Goal: Navigation & Orientation: Find specific page/section

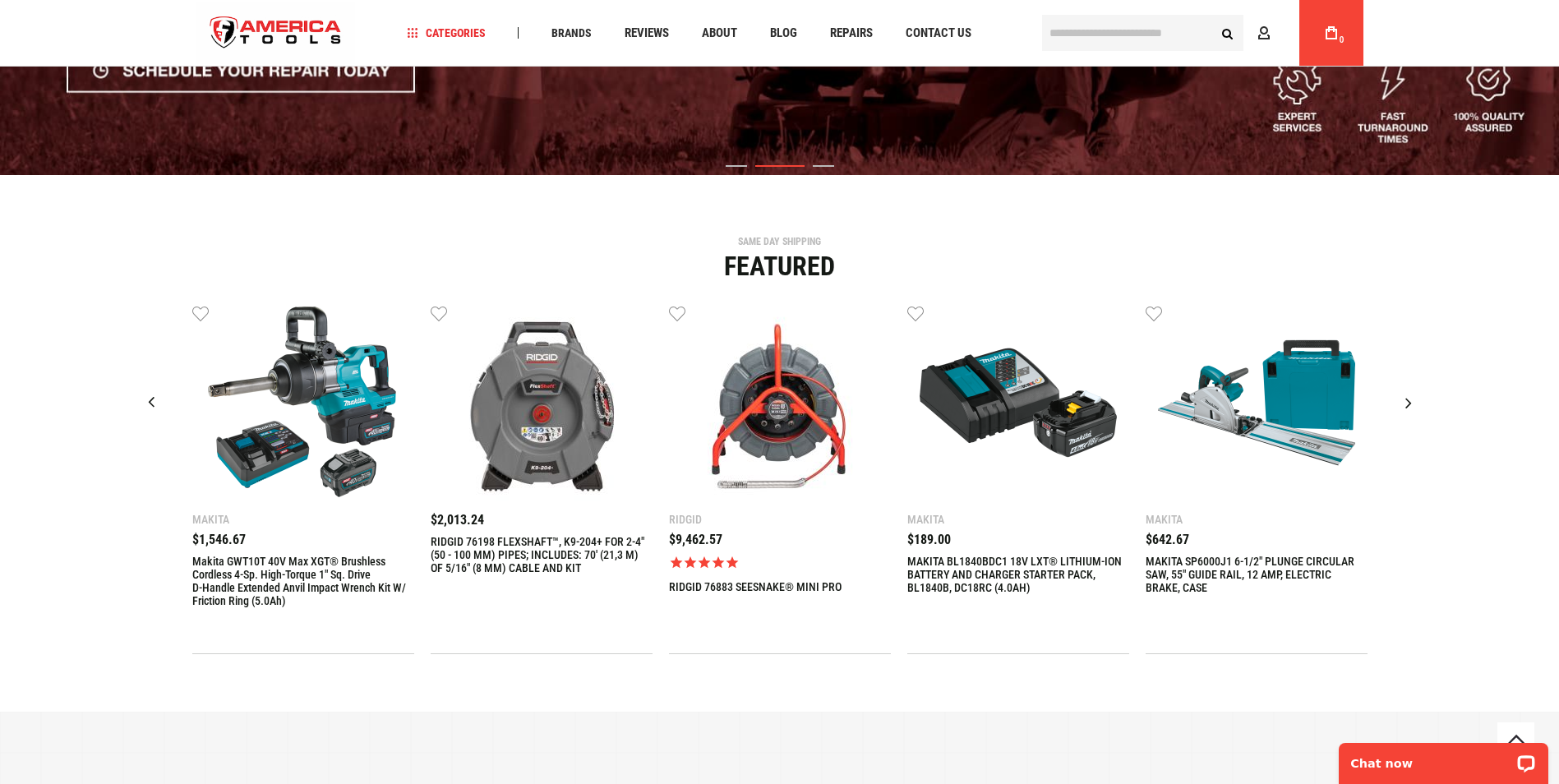
click at [1408, 401] on div "Next slide" at bounding box center [1408, 401] width 41 height 41
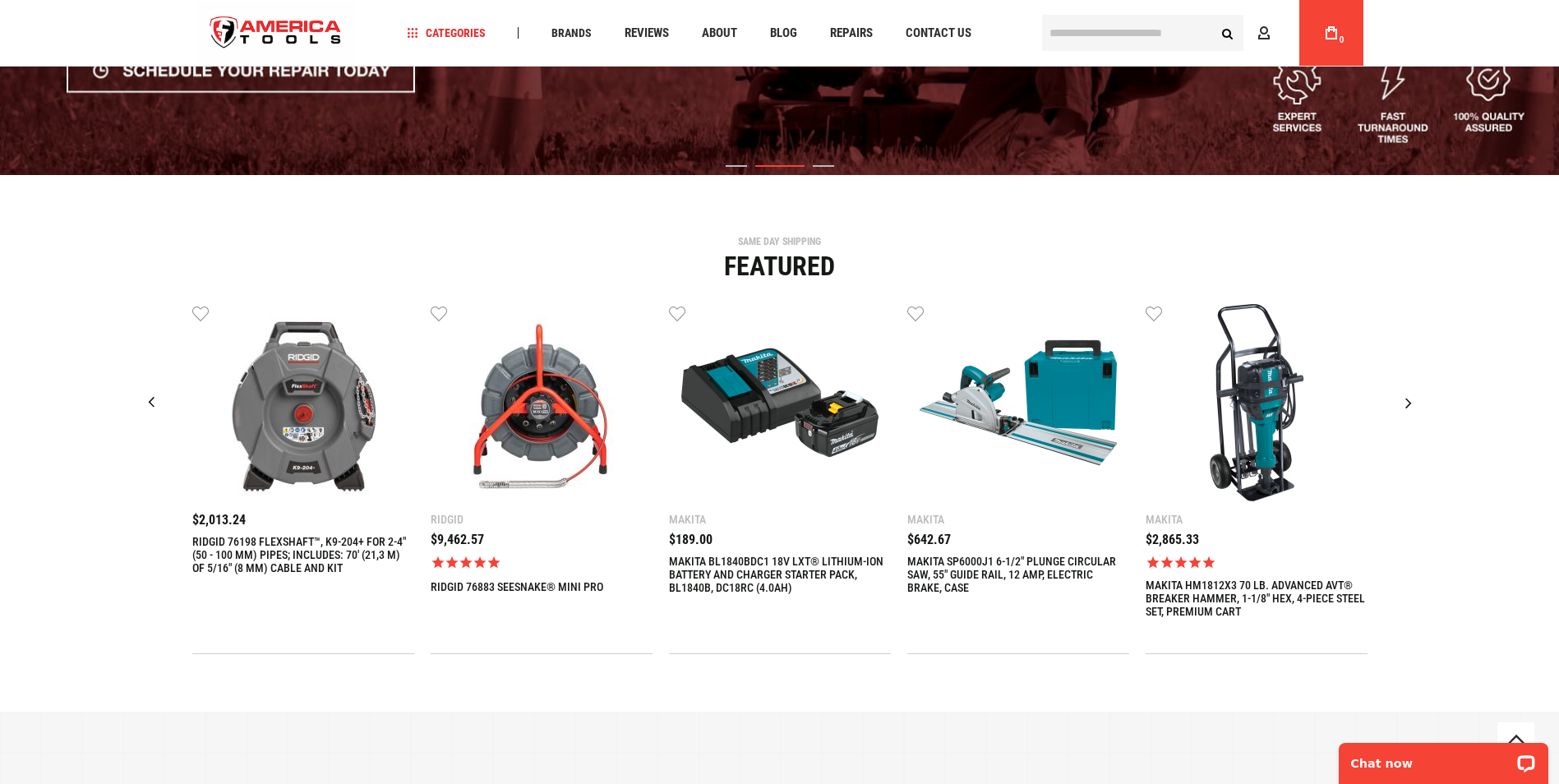
click at [1406, 407] on div "Next slide" at bounding box center [1408, 401] width 41 height 41
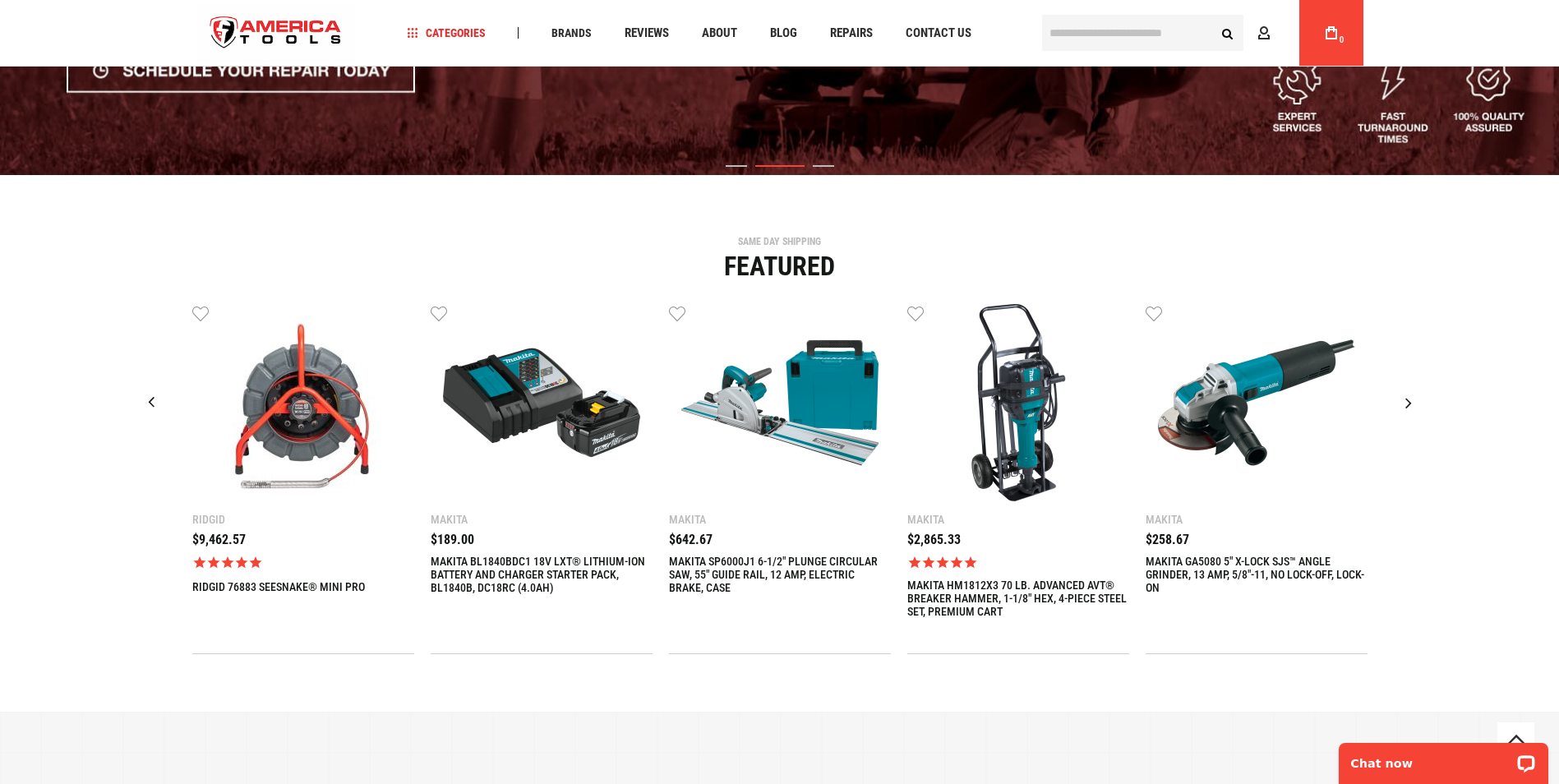
click at [1406, 407] on div "Next slide" at bounding box center [1408, 401] width 41 height 41
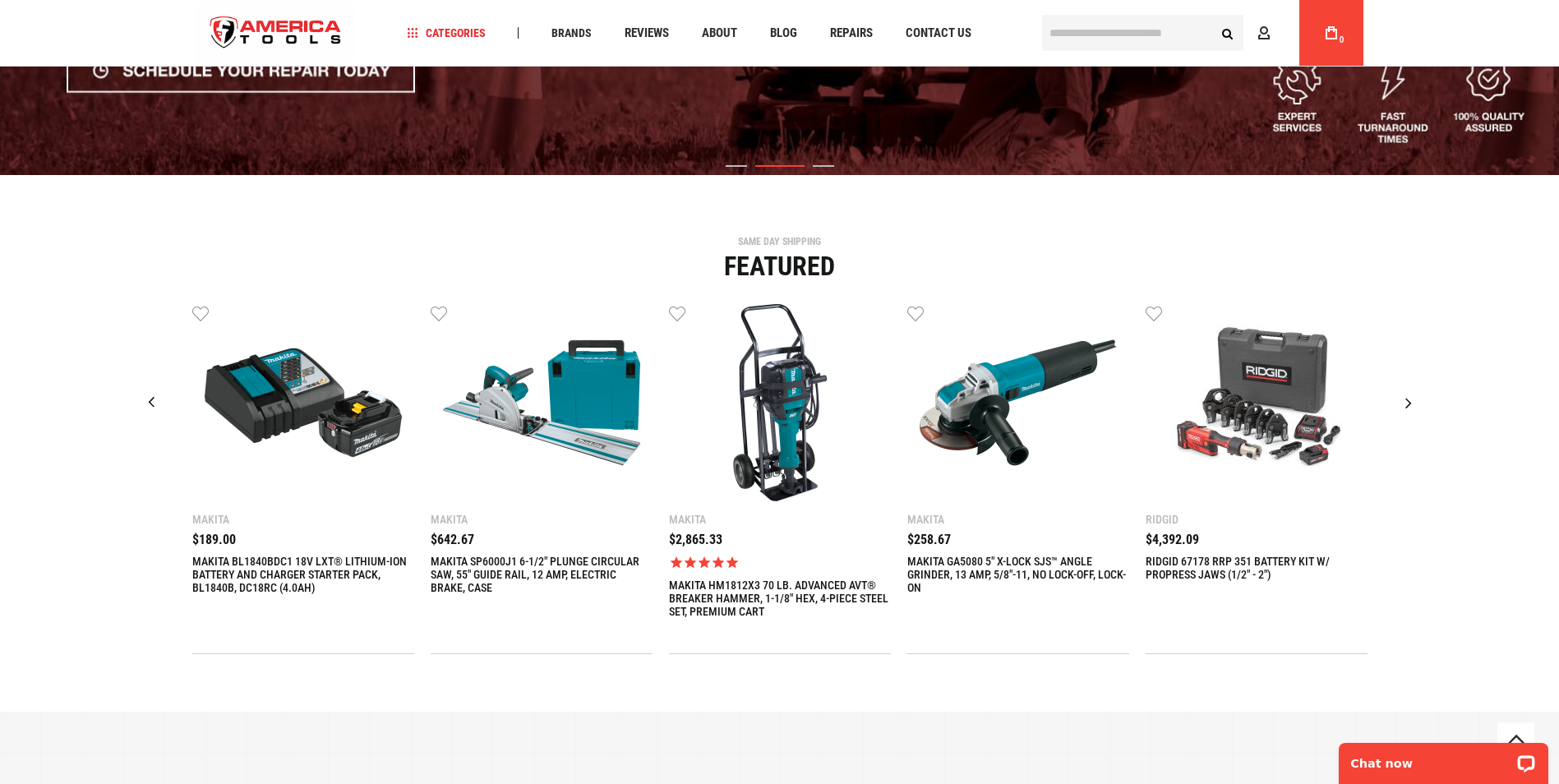
click at [1406, 407] on div "Next slide" at bounding box center [1408, 401] width 41 height 41
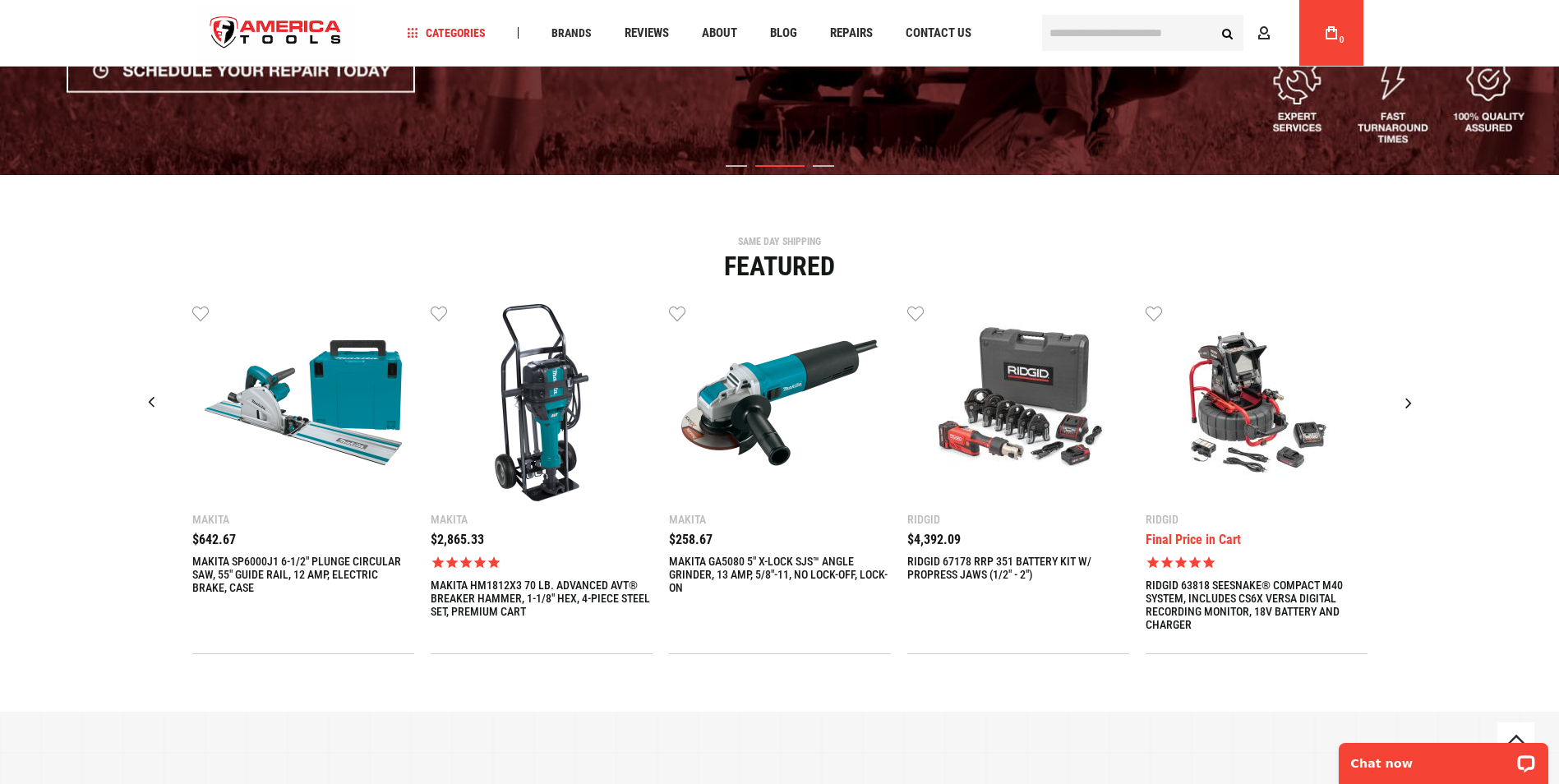
click at [1406, 407] on div "Next slide" at bounding box center [1408, 401] width 41 height 41
click at [1406, 405] on div "Next slide" at bounding box center [1408, 401] width 41 height 41
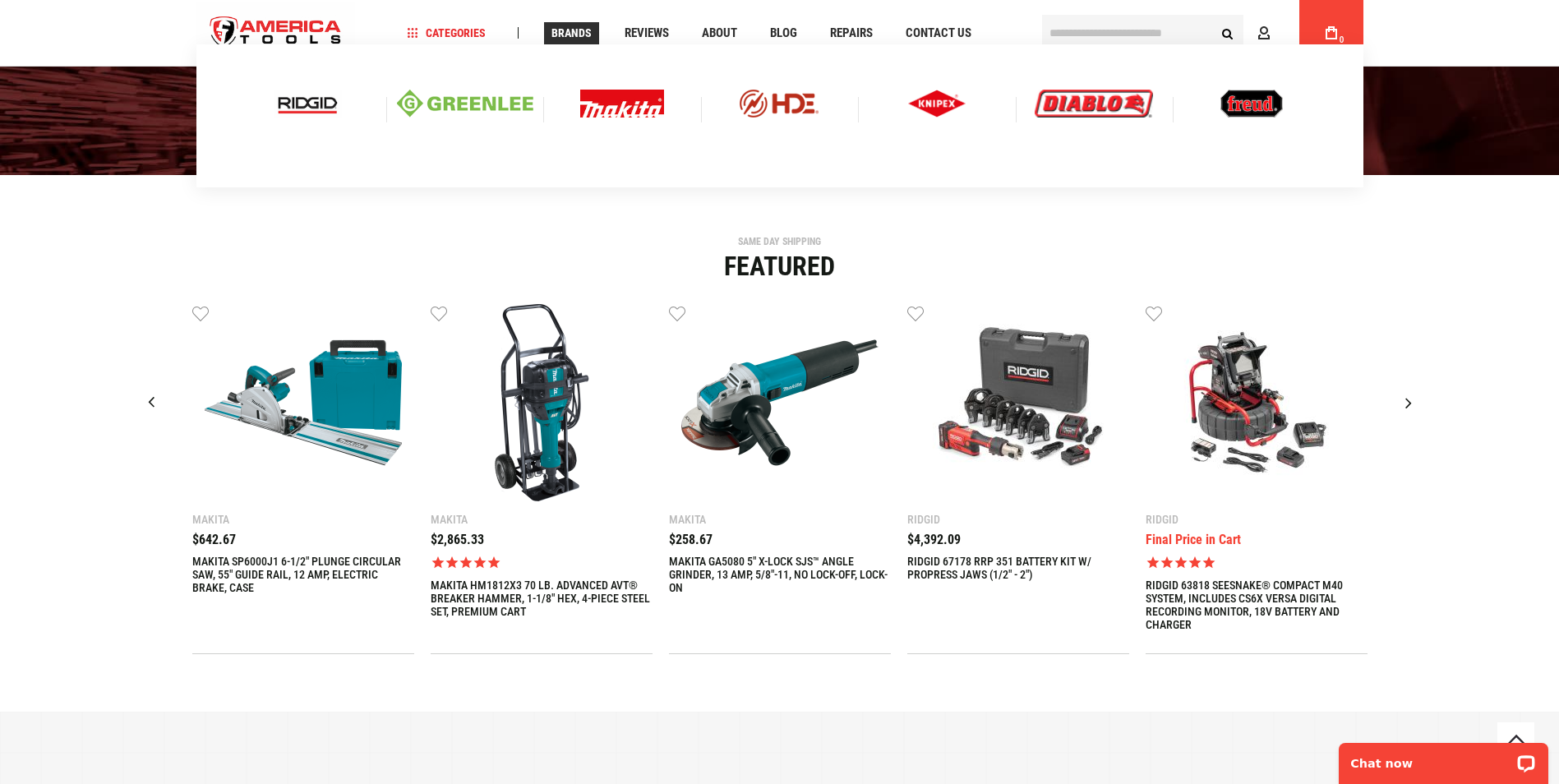
click at [557, 27] on span "Brands" at bounding box center [571, 33] width 41 height 12
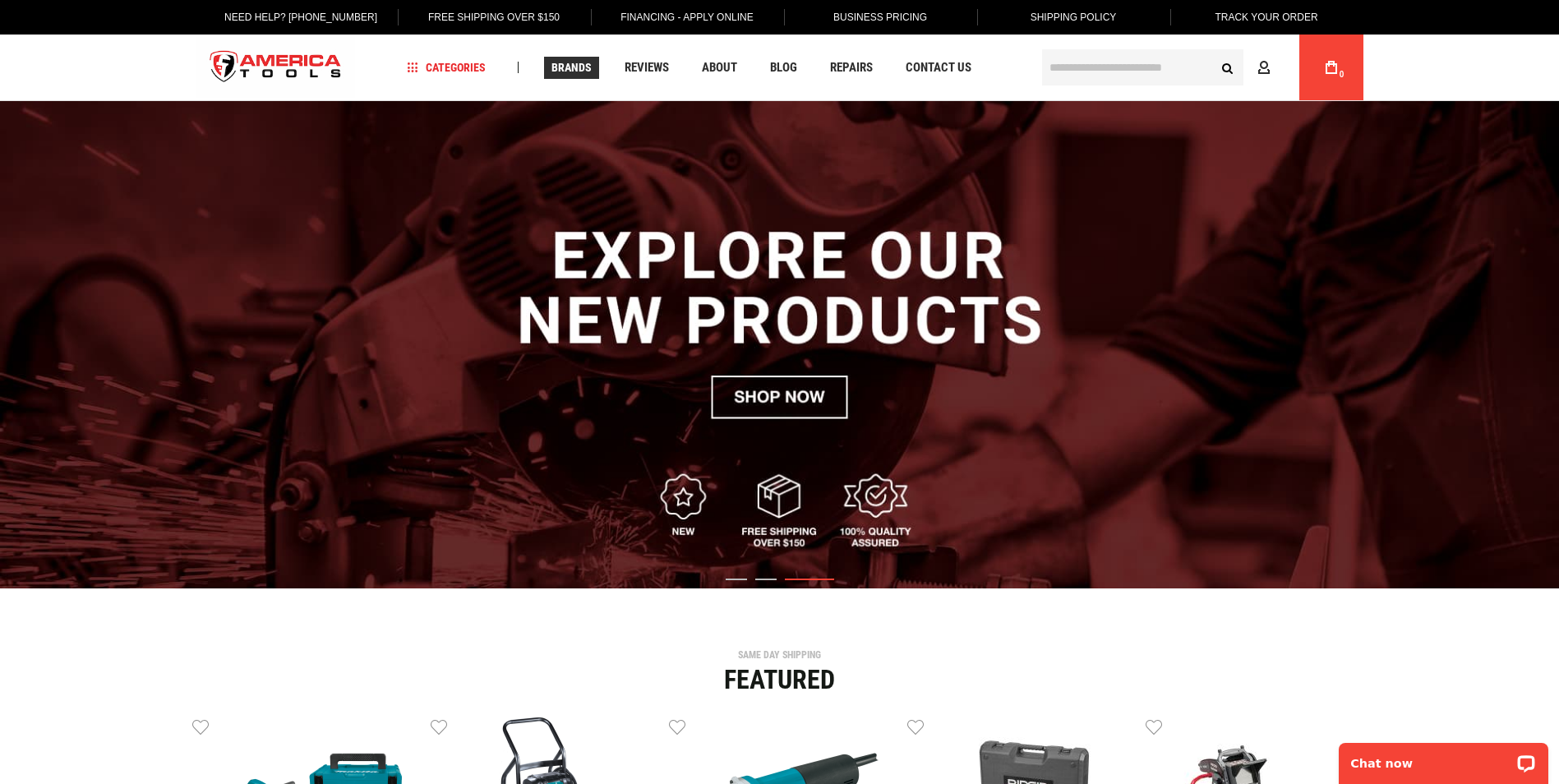
click at [557, 27] on link "Free Shipping Over $150" at bounding box center [494, 17] width 157 height 35
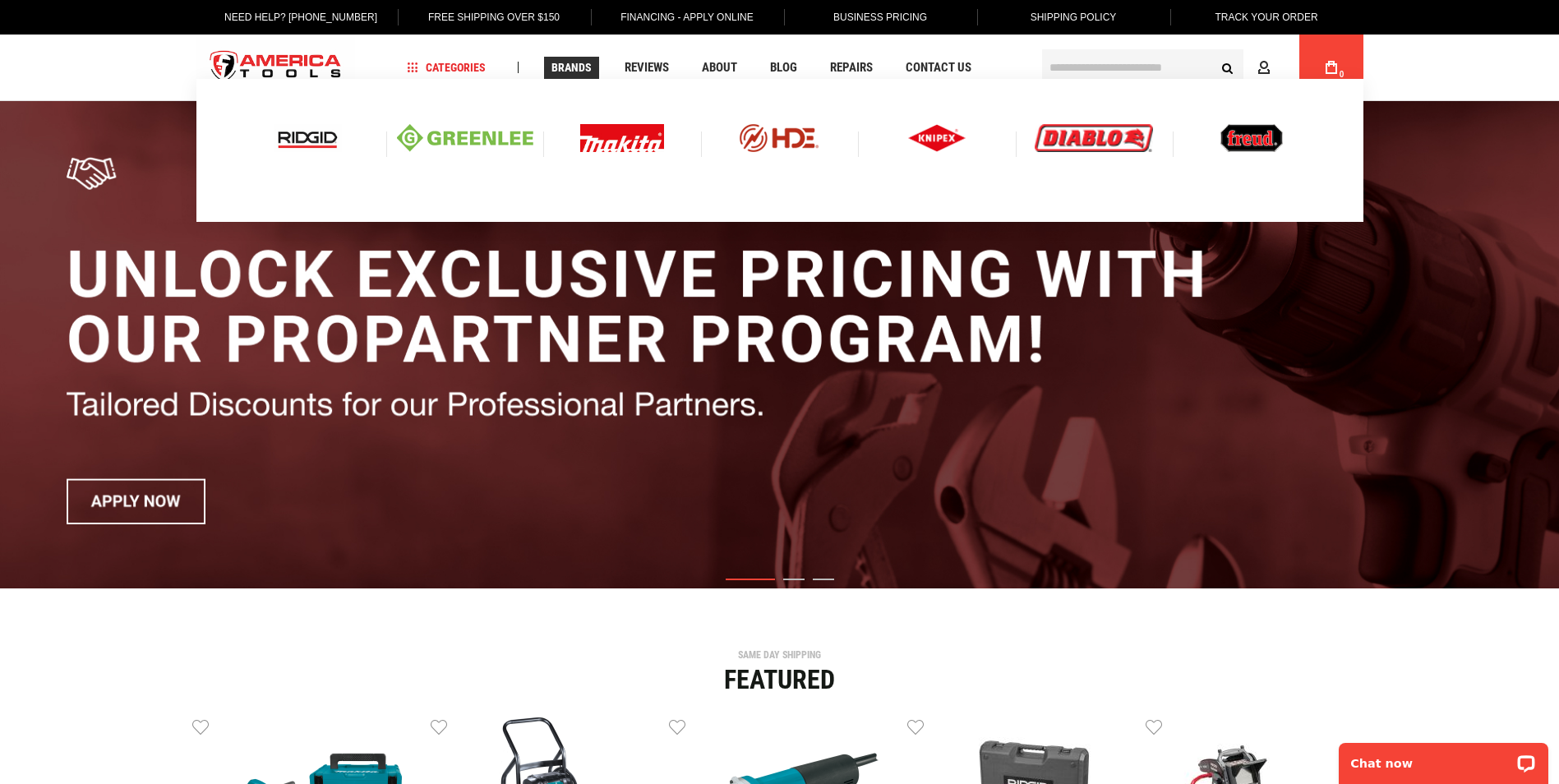
click at [469, 135] on img at bounding box center [465, 138] width 137 height 28
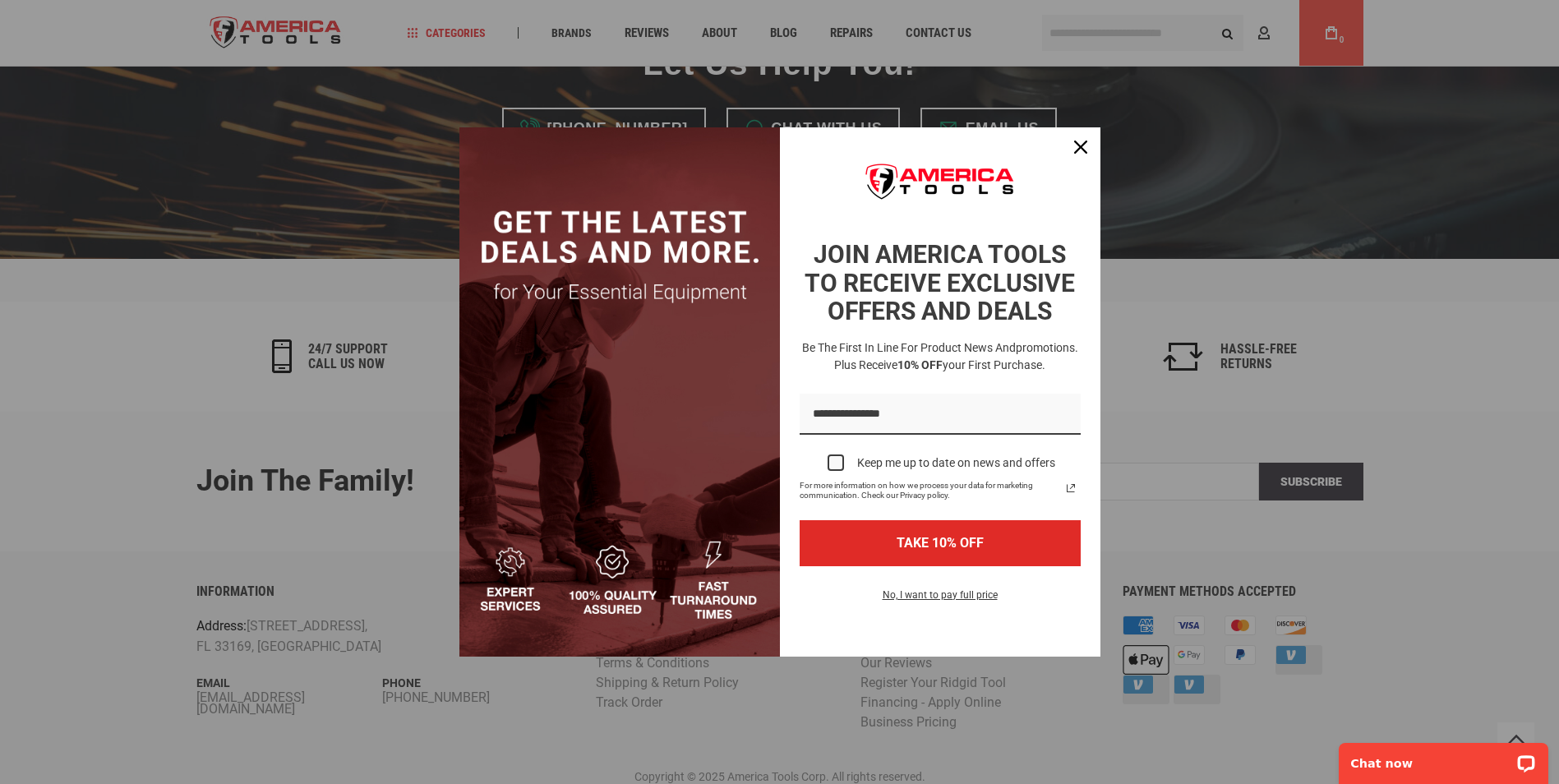
scroll to position [4351, 0]
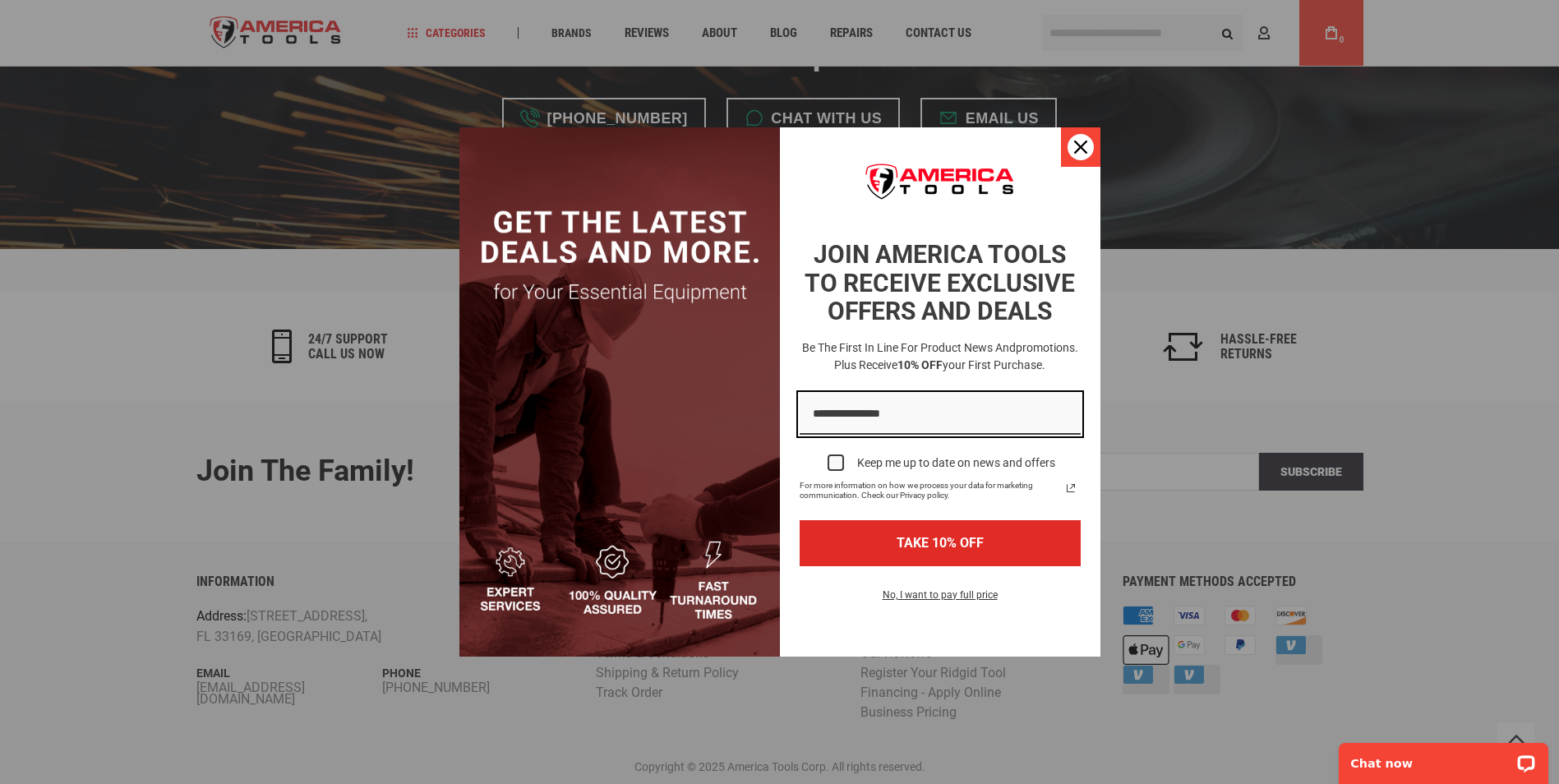
type input "**********"
click at [1087, 152] on icon "close icon" at bounding box center [1080, 147] width 13 height 13
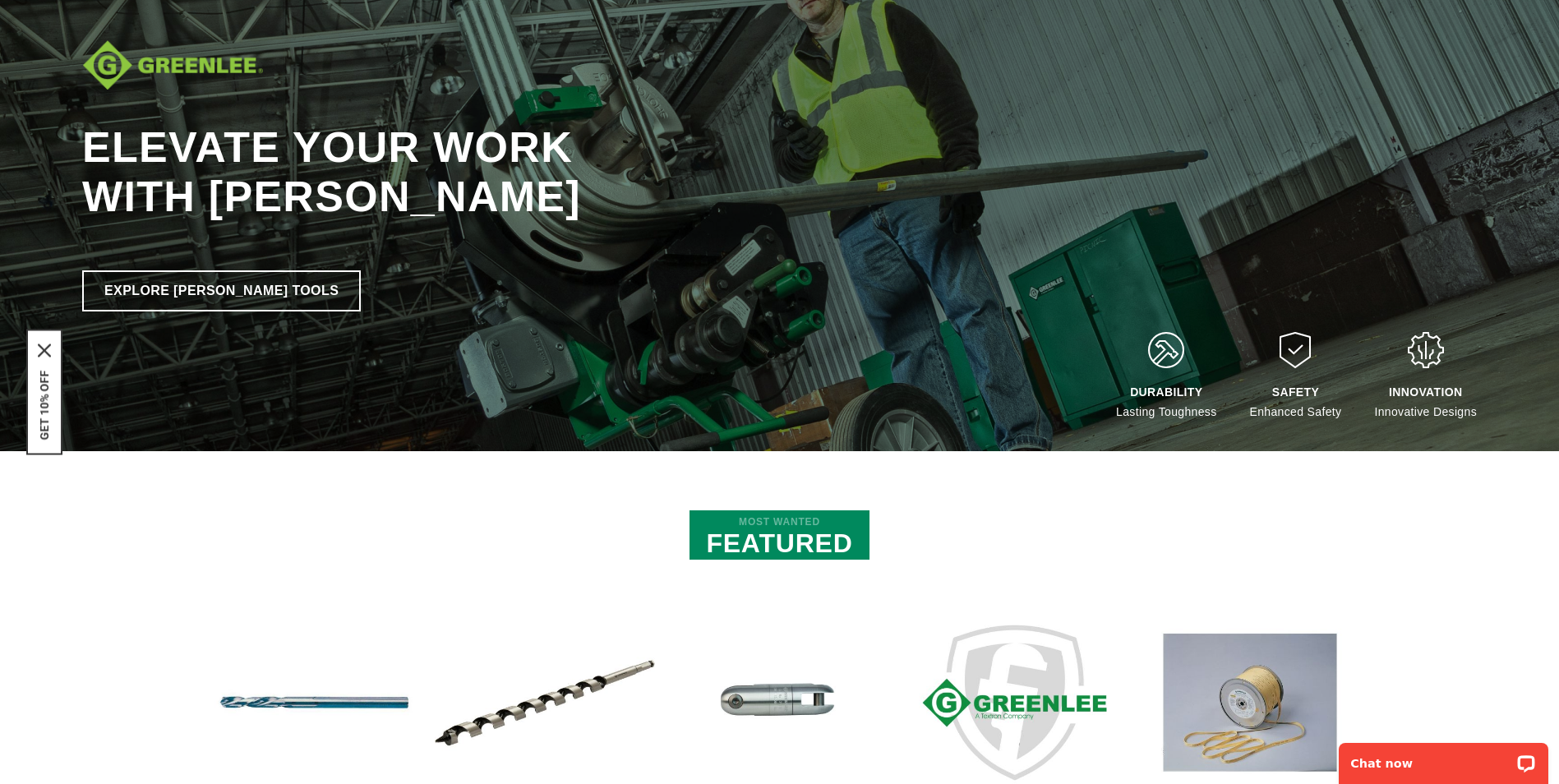
scroll to position [0, 0]
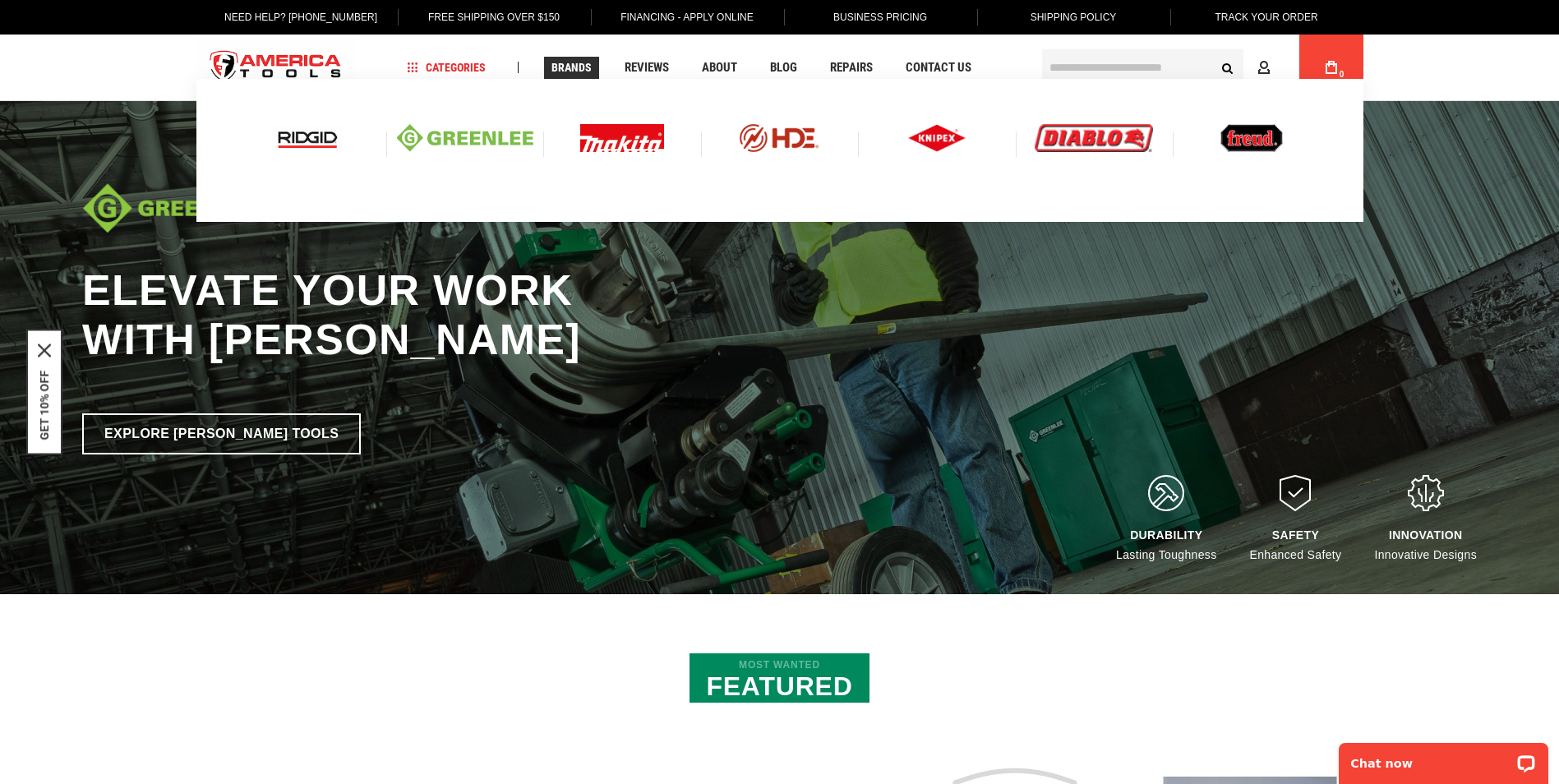
click at [1239, 142] on img at bounding box center [1252, 138] width 62 height 28
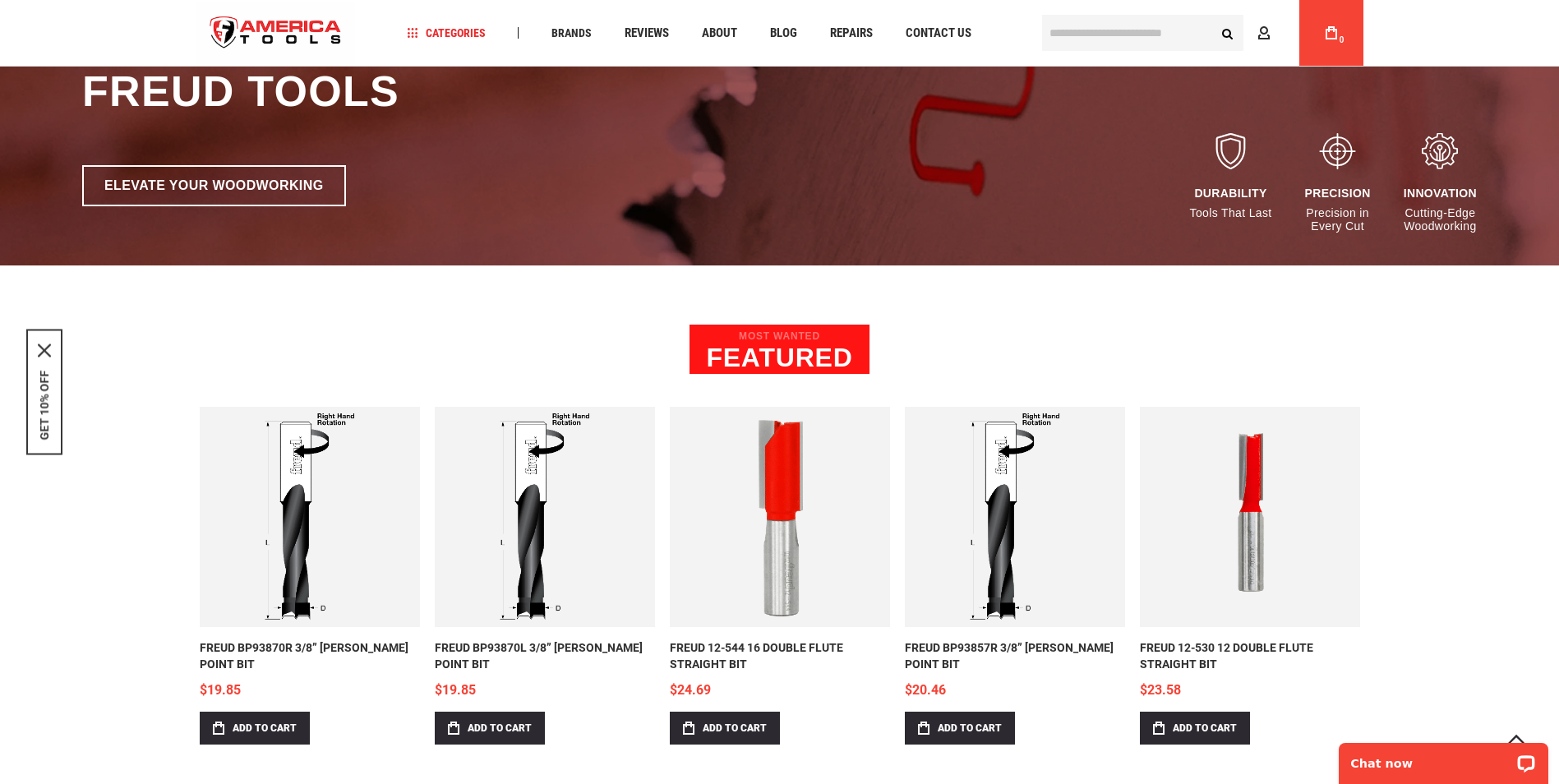
scroll to position [410, 0]
